Goal: Task Accomplishment & Management: Manage account settings

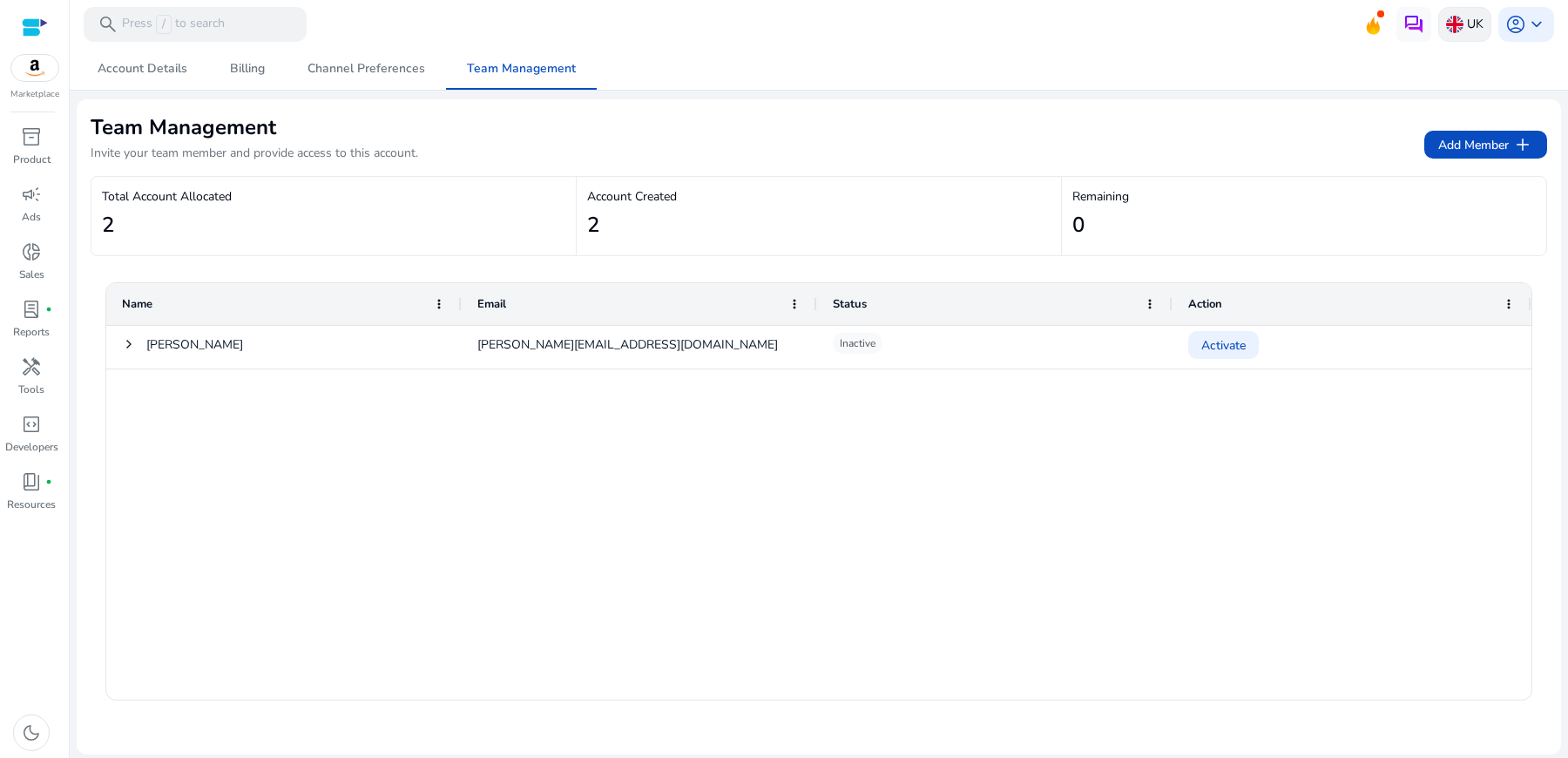
click at [1467, 27] on p "UK" at bounding box center [1474, 24] width 17 height 31
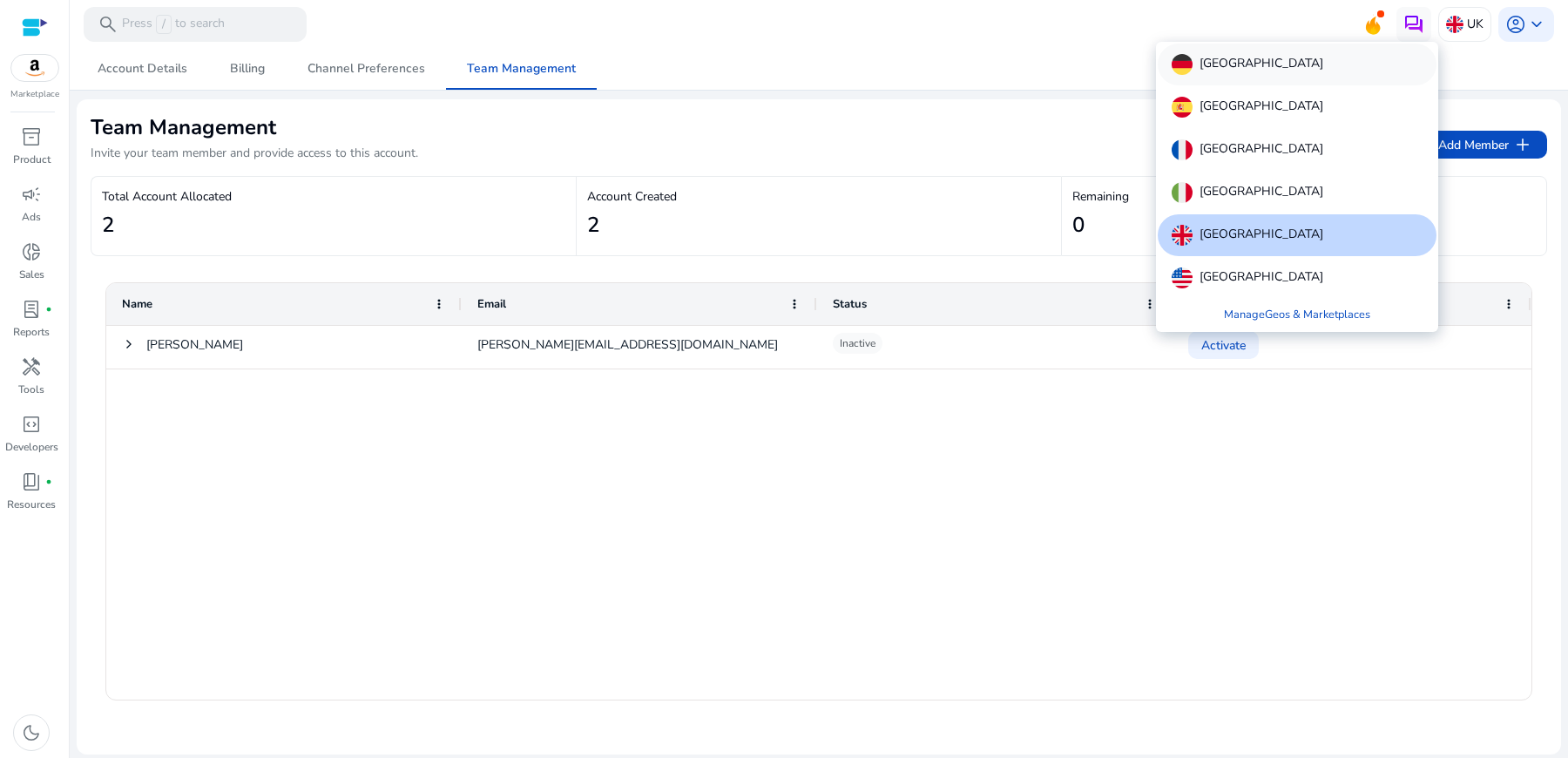
click at [1228, 64] on p "[GEOGRAPHIC_DATA]" at bounding box center [1261, 64] width 124 height 21
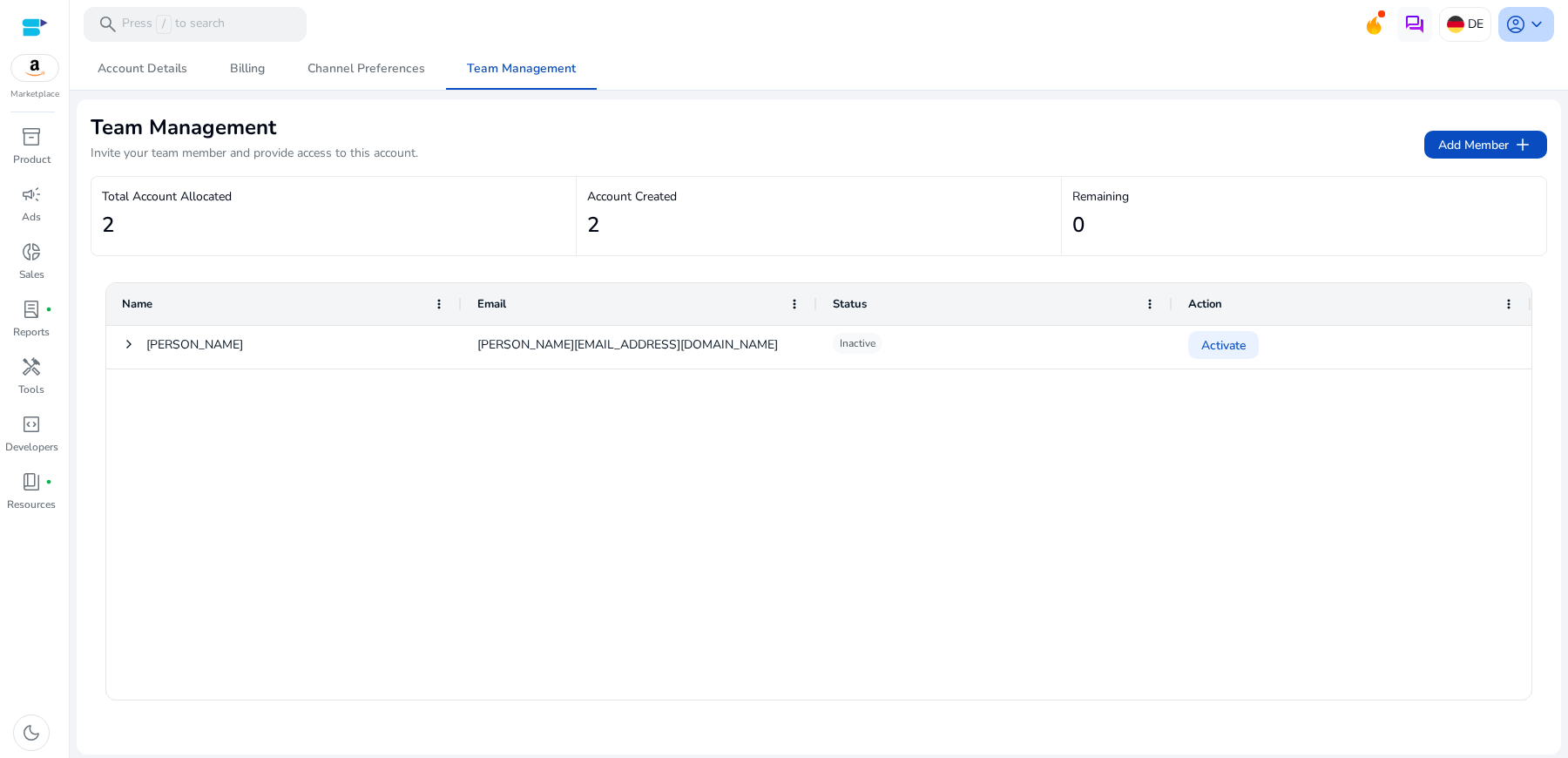
click at [1522, 24] on span "account_circle" at bounding box center [1515, 24] width 21 height 21
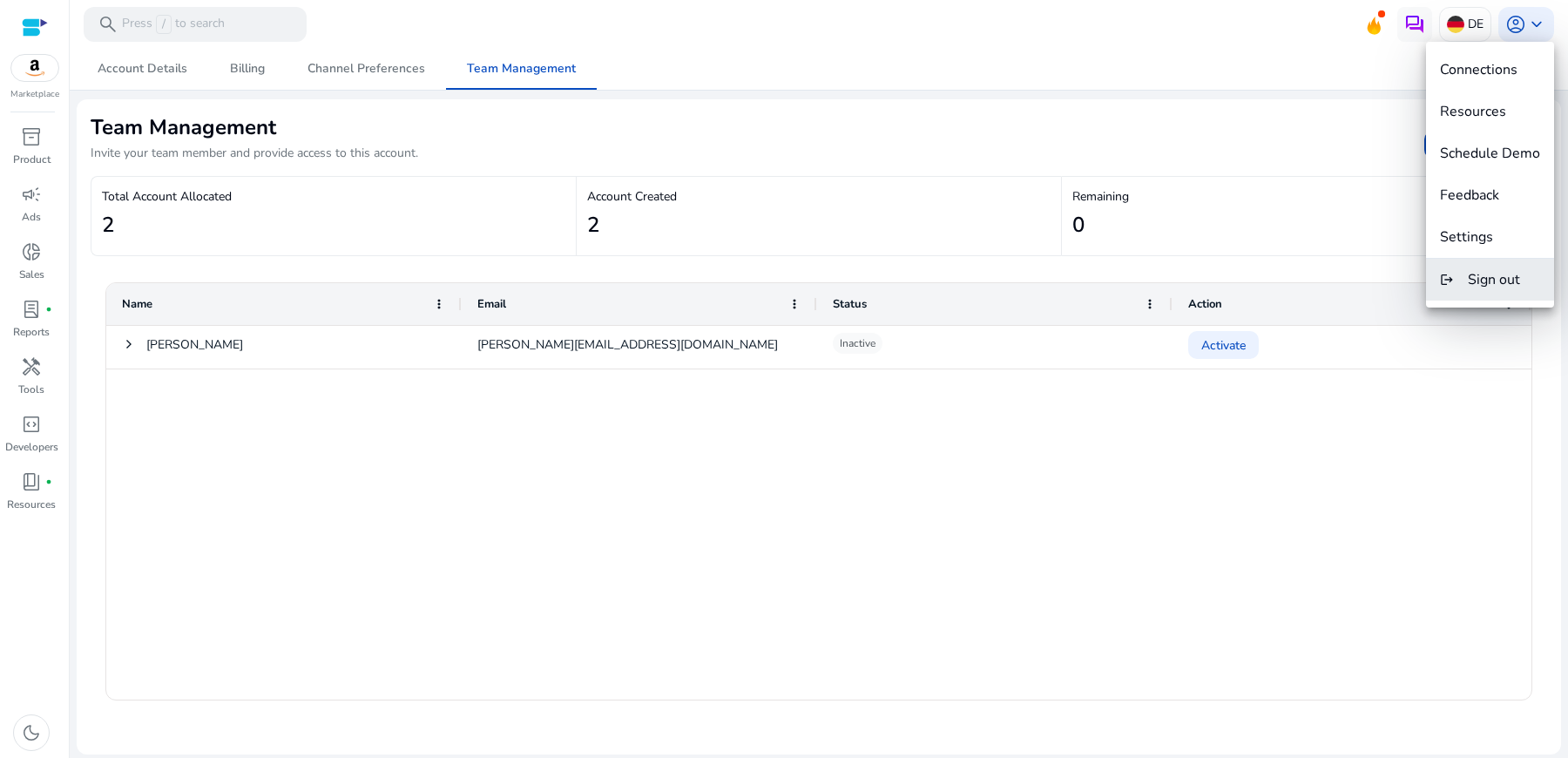
click at [1484, 274] on span "Sign out" at bounding box center [1493, 279] width 52 height 19
